Goal: Navigation & Orientation: Go to known website

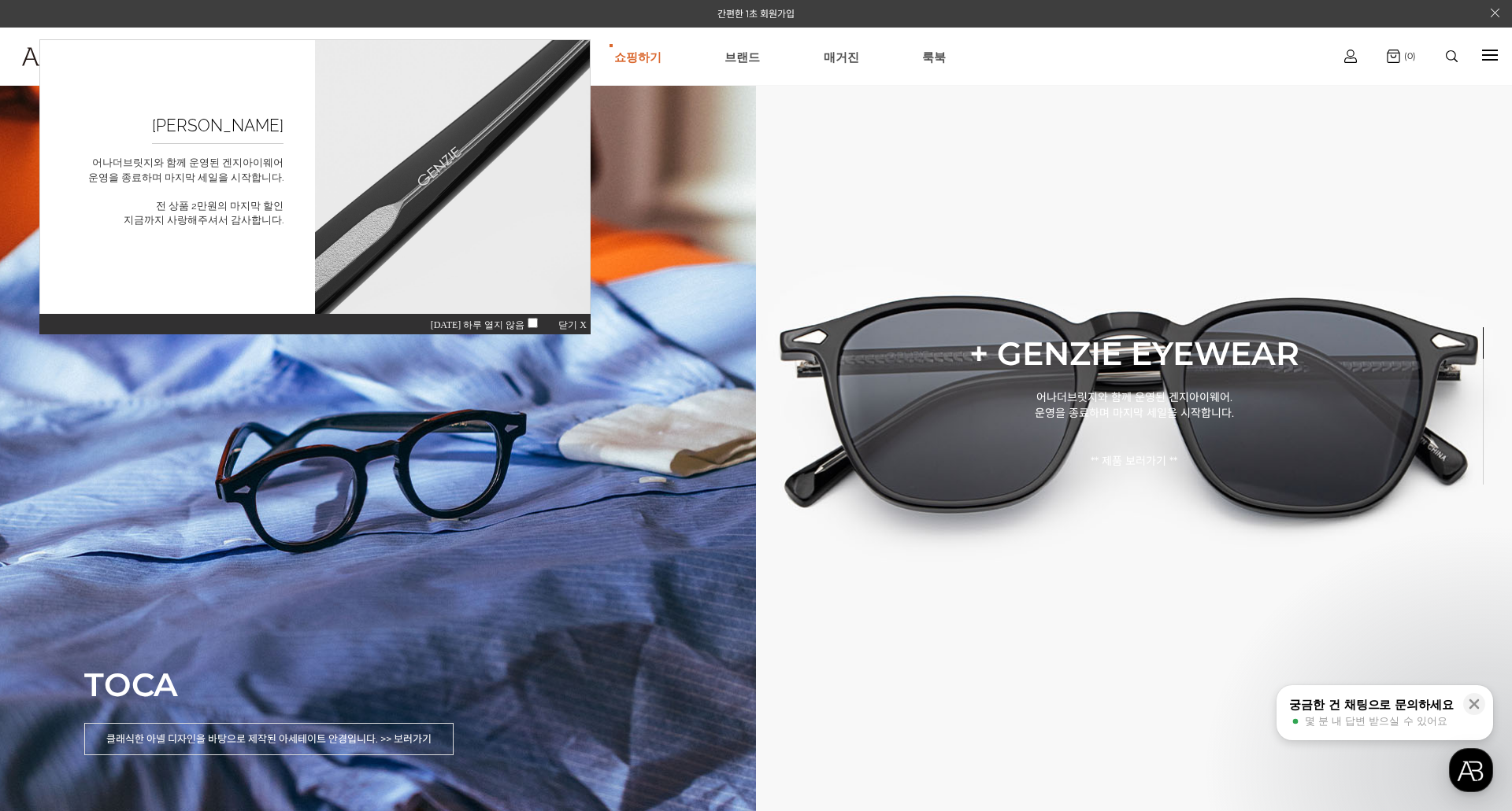
click at [569, 321] on span "닫기 X" at bounding box center [573, 325] width 28 height 11
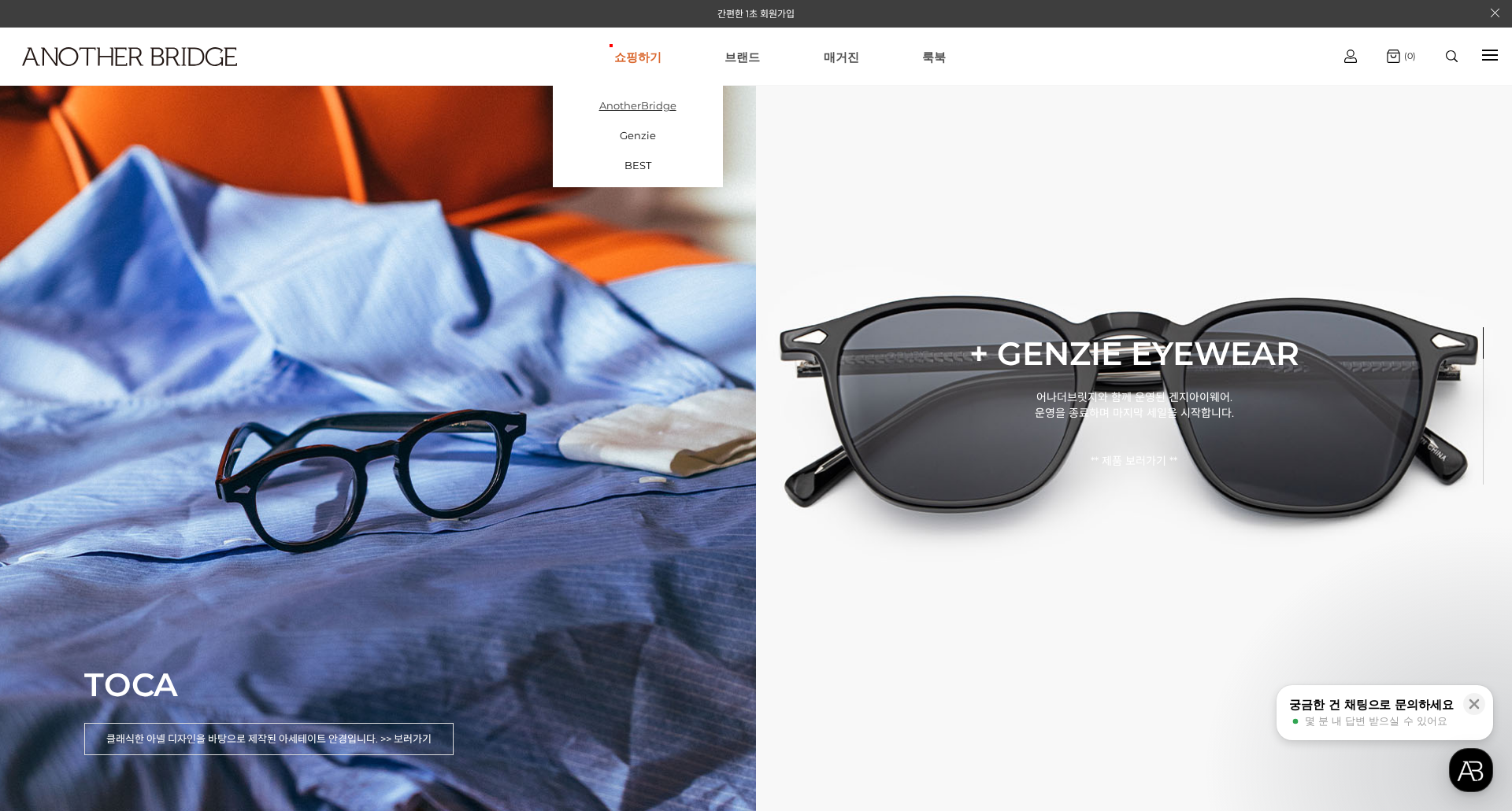
click at [645, 100] on link "AnotherBridge" at bounding box center [638, 105] width 170 height 30
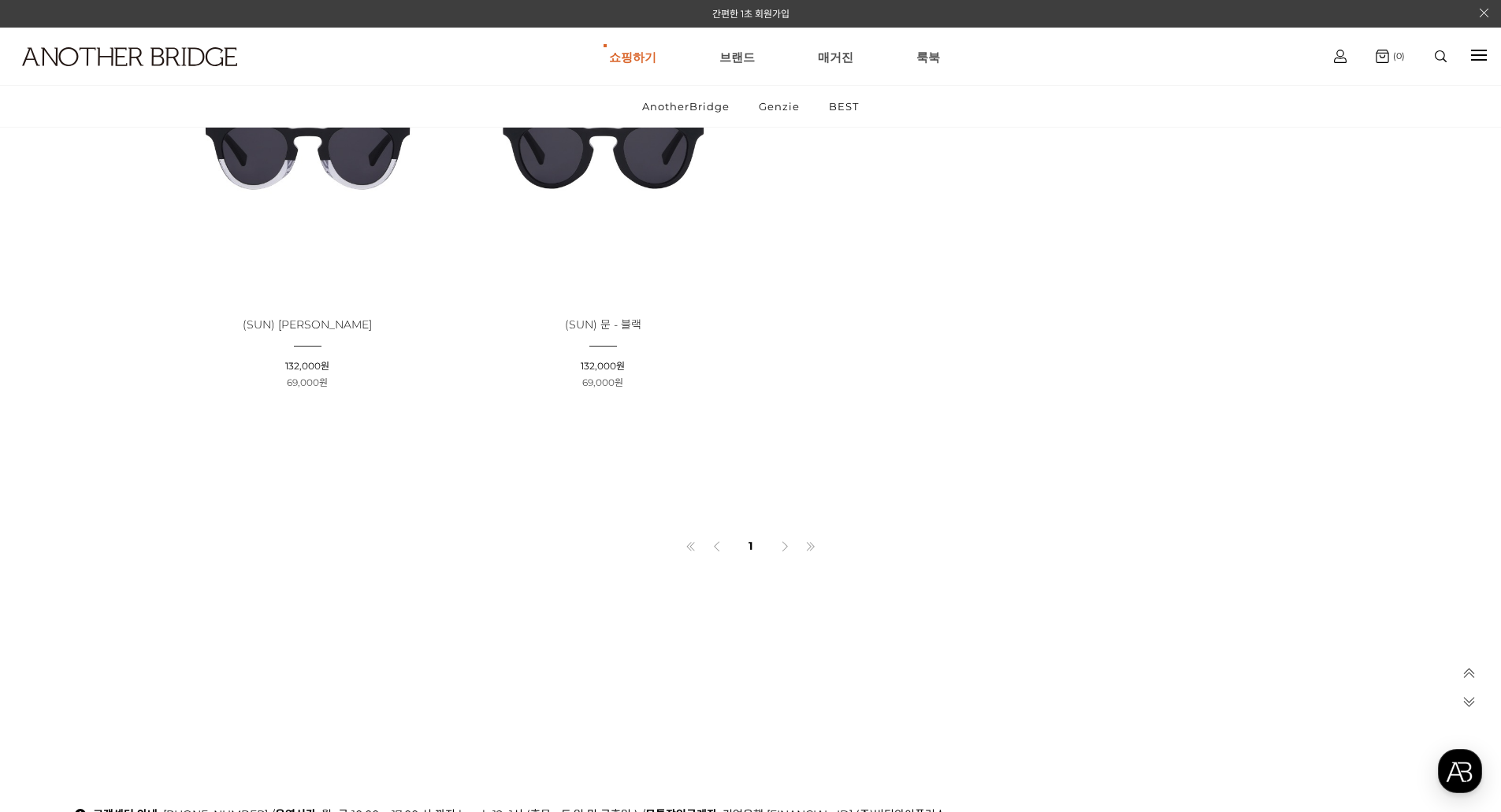
scroll to position [3839, 0]
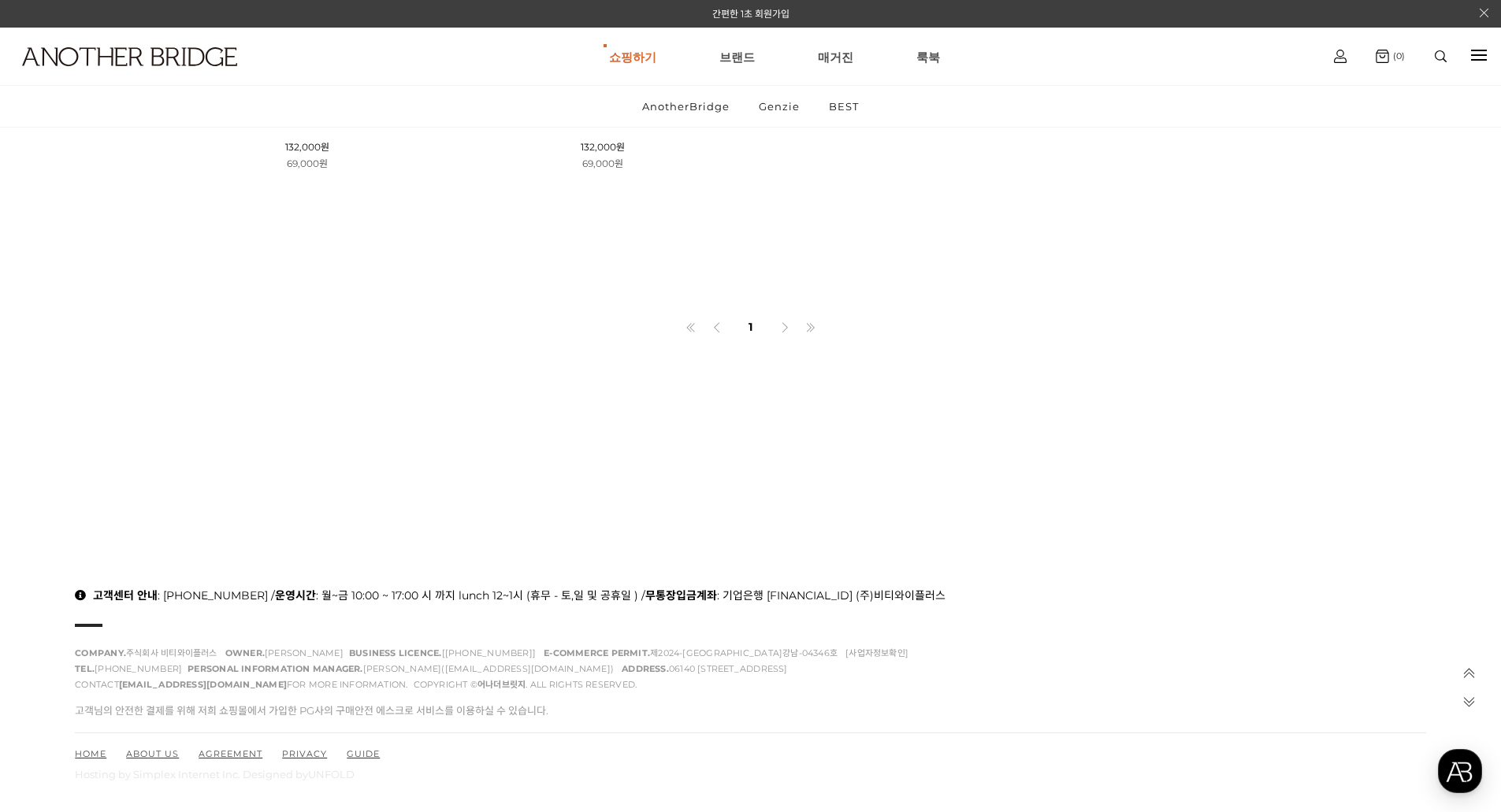
drag, startPoint x: 1484, startPoint y: 52, endPoint x: 1439, endPoint y: 51, distance: 45.0
click at [1484, 52] on div at bounding box center [1479, 55] width 16 height 18
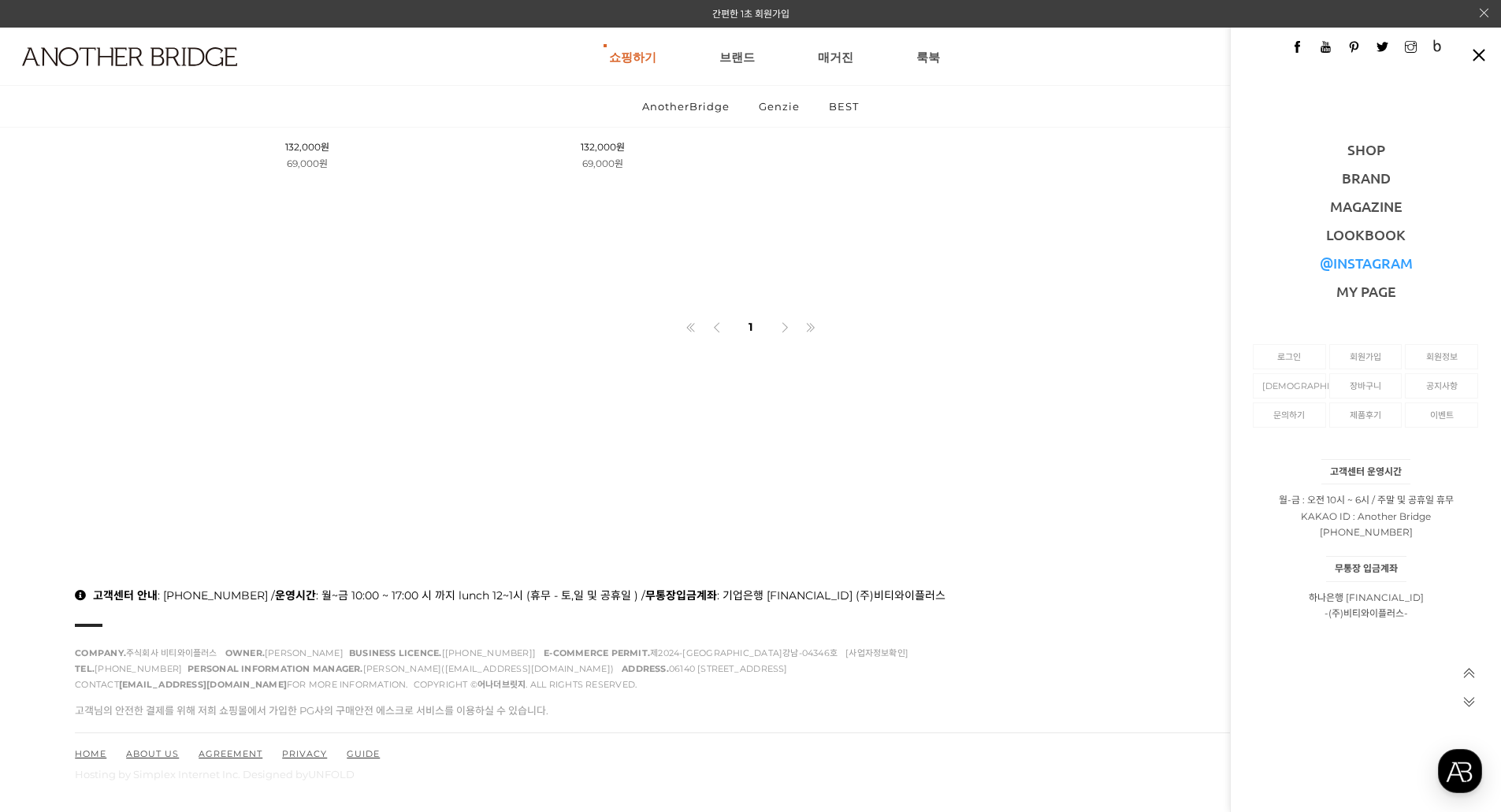
click at [1377, 263] on link "@INSTAGRAM" at bounding box center [1367, 262] width 93 height 18
